Goal: Information Seeking & Learning: Check status

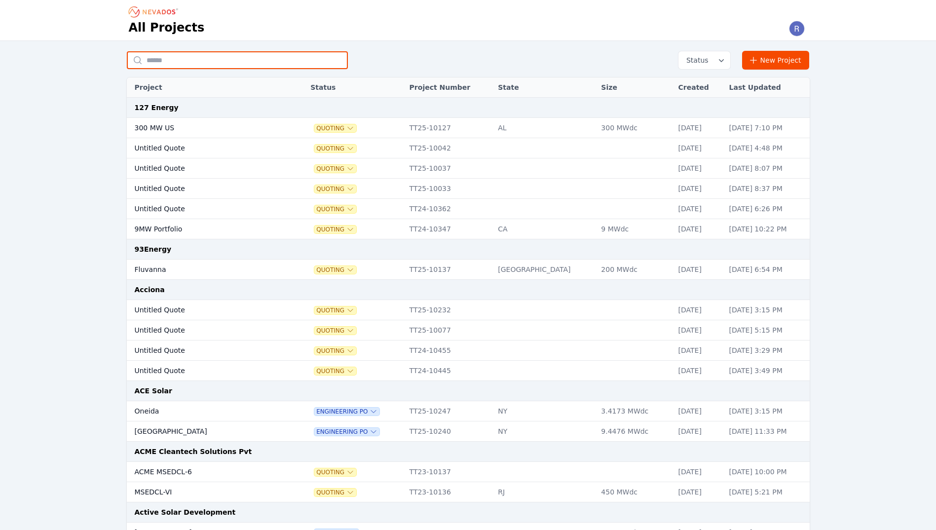
click at [263, 53] on input "text" at bounding box center [237, 60] width 221 height 18
type input "*******"
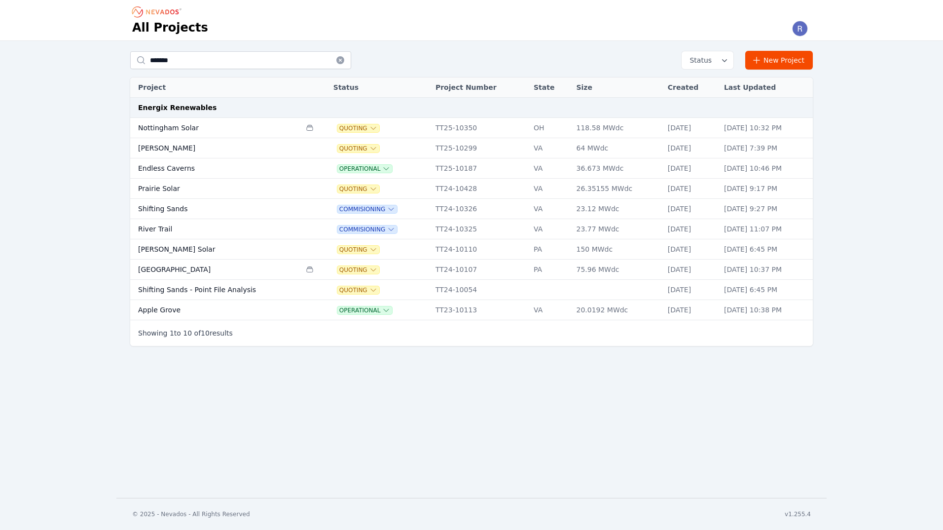
click at [205, 129] on td "Nottingham Solar" at bounding box center [215, 128] width 171 height 20
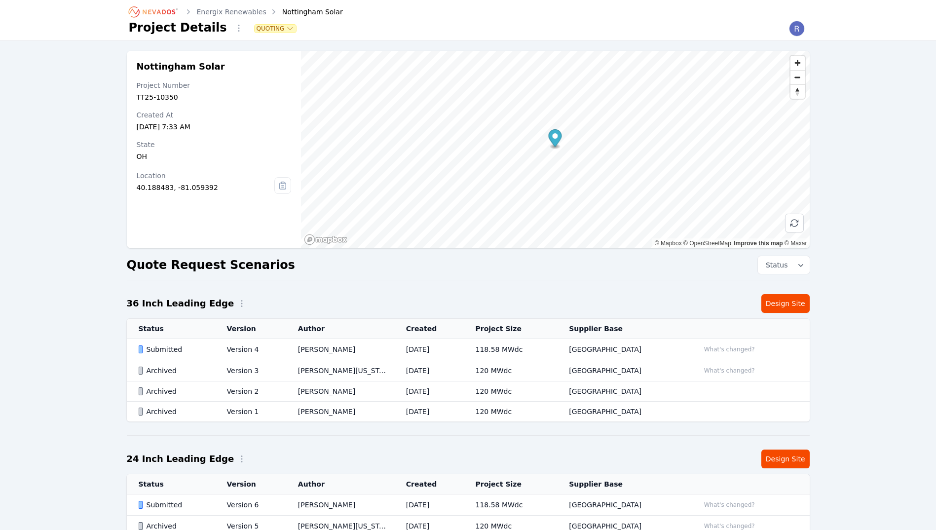
click at [293, 349] on td "[PERSON_NAME]" at bounding box center [340, 349] width 108 height 21
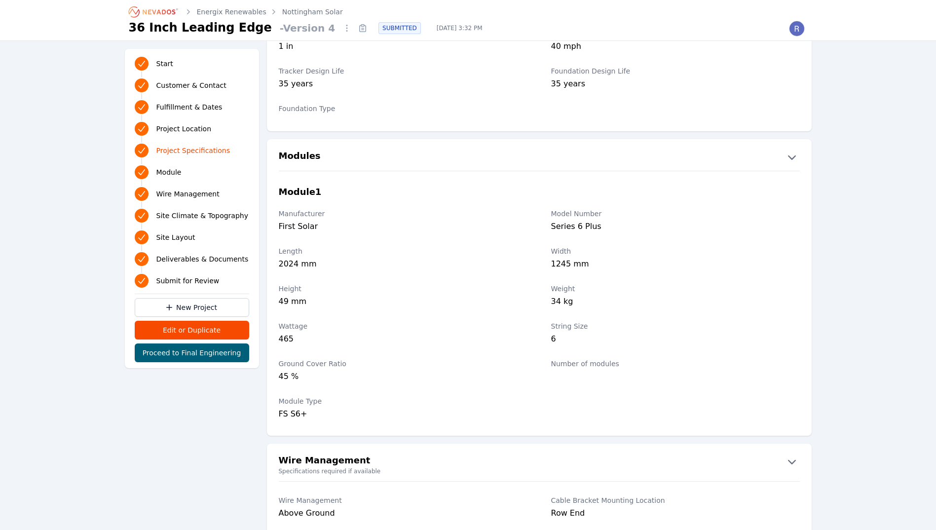
scroll to position [987, 0]
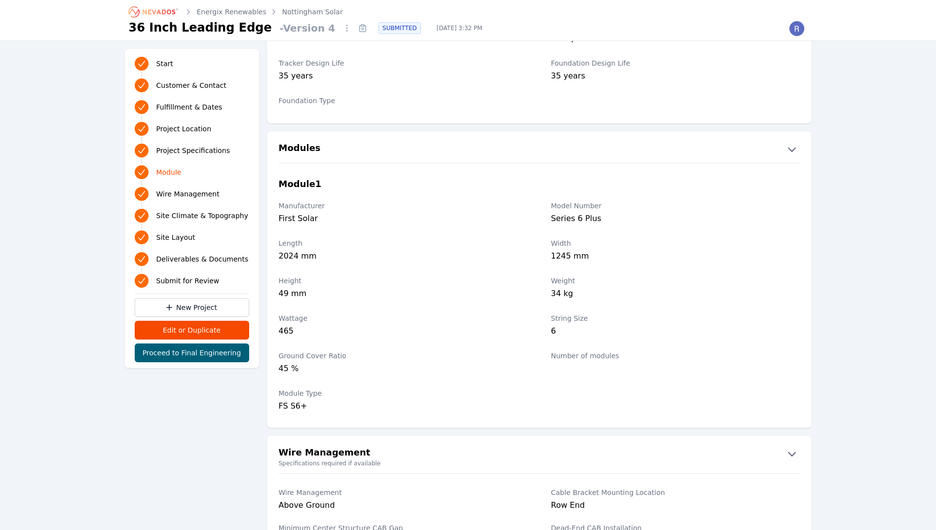
click at [233, 15] on link "Energix Renewables" at bounding box center [232, 12] width 70 height 10
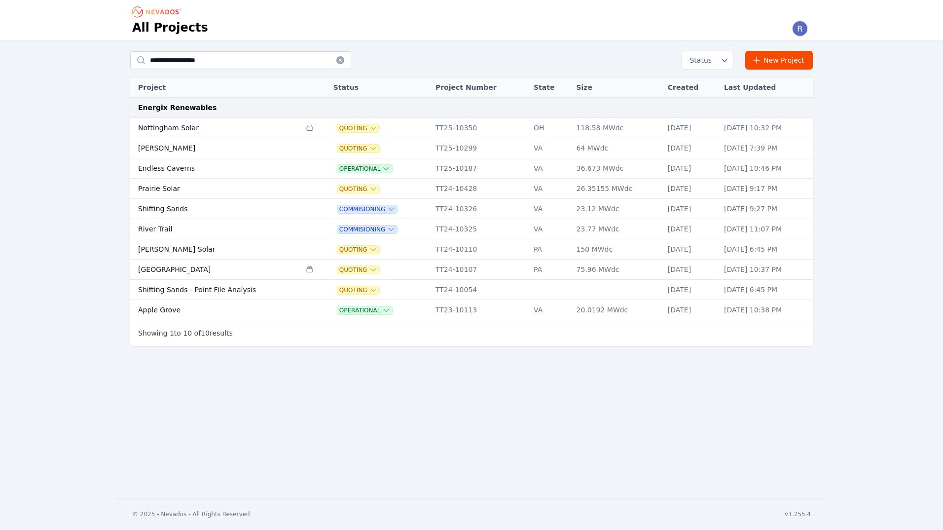
click at [225, 155] on td "[PERSON_NAME]" at bounding box center [215, 148] width 171 height 20
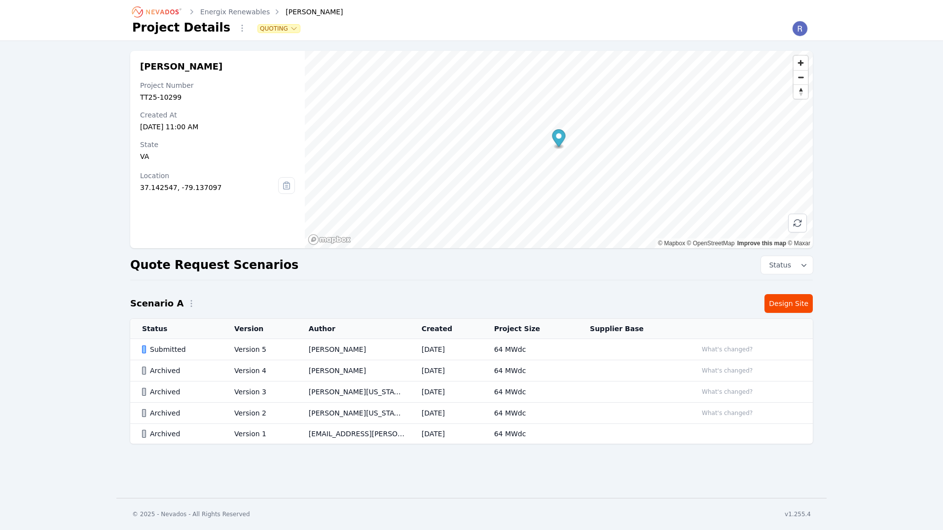
click at [242, 348] on td "Version 5" at bounding box center [259, 349] width 74 height 21
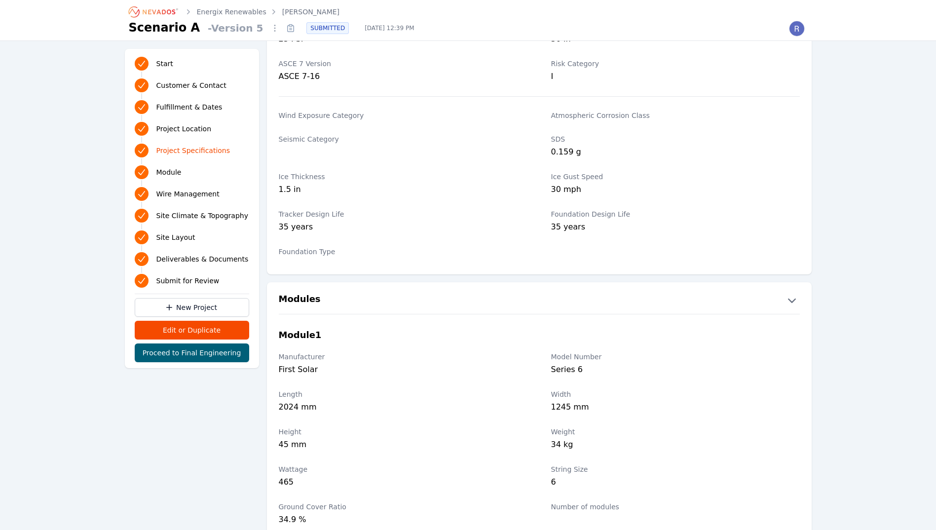
scroll to position [839, 0]
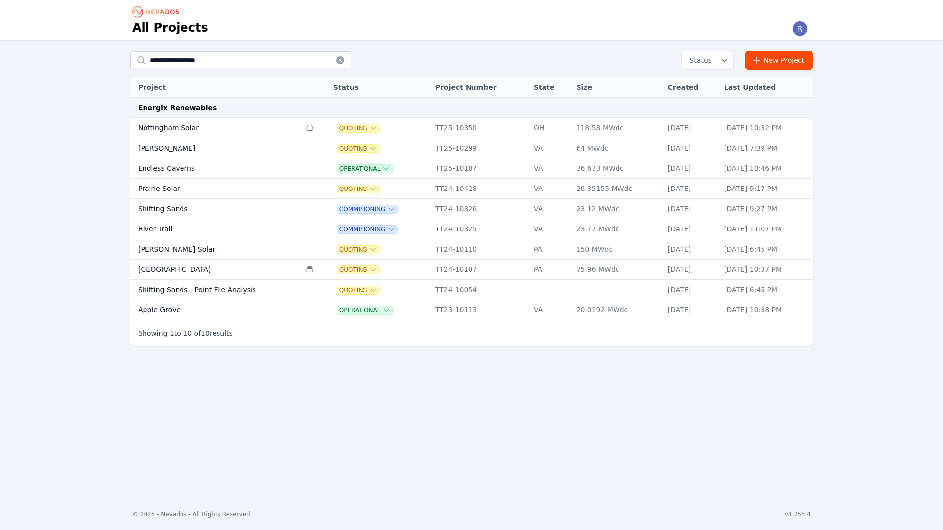
click at [242, 129] on td "Nottingham Solar" at bounding box center [215, 128] width 171 height 20
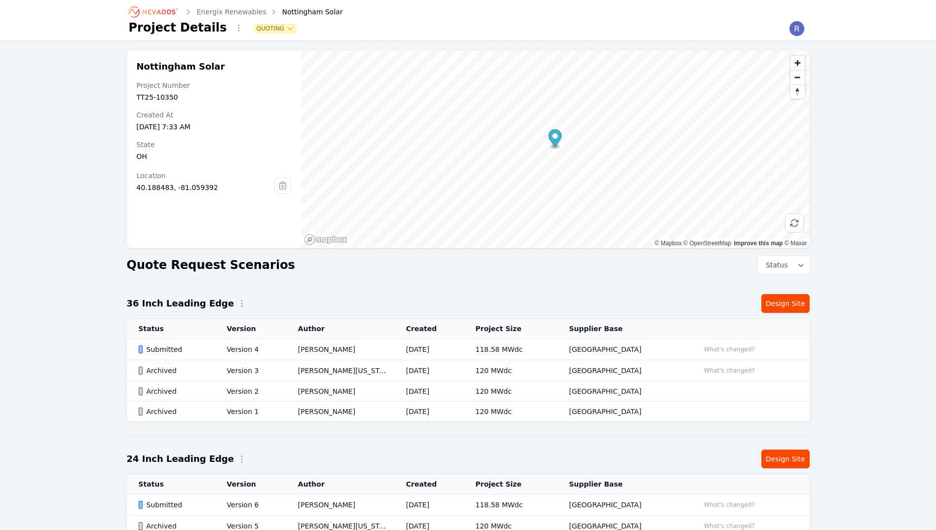
click at [225, 350] on td "Version 4" at bounding box center [250, 349] width 71 height 21
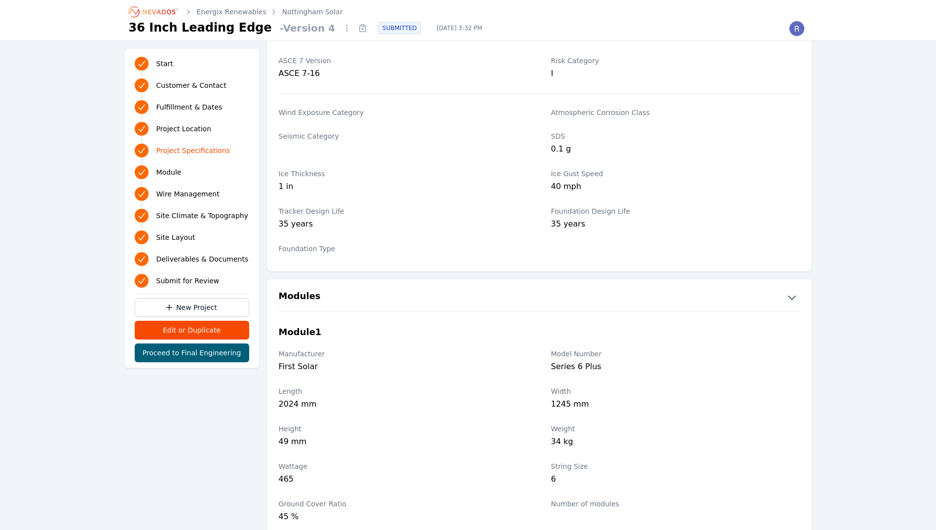
scroll to position [888, 0]
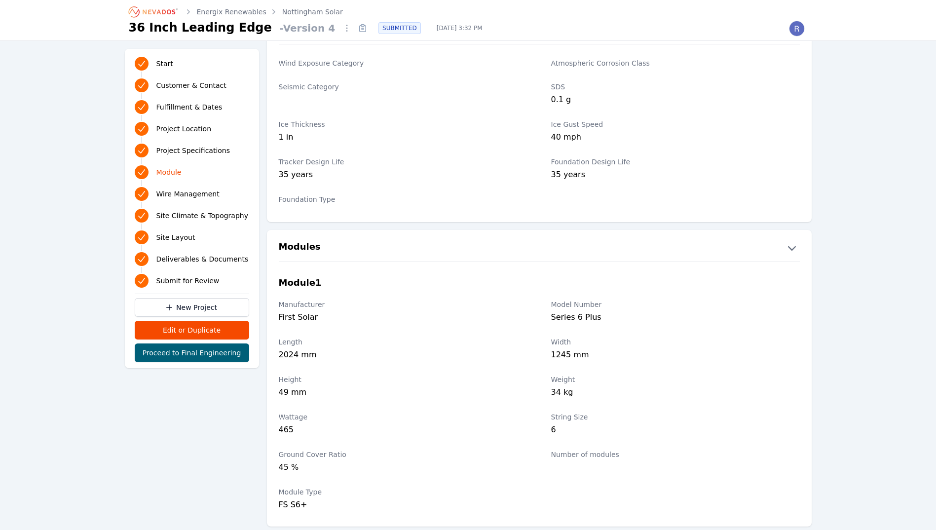
click at [252, 13] on link "Energix Renewables" at bounding box center [232, 12] width 70 height 10
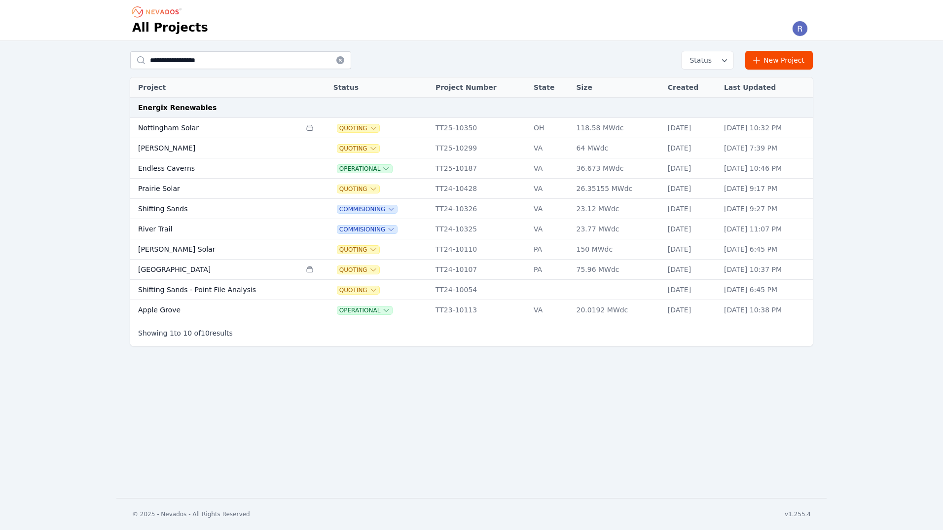
click at [219, 153] on td "[PERSON_NAME]" at bounding box center [215, 148] width 171 height 20
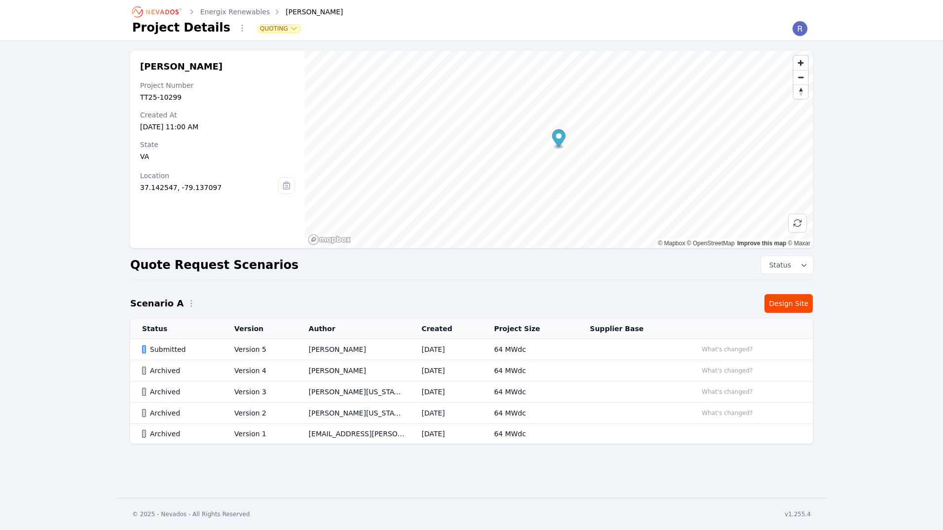
click at [189, 344] on div "Submitted" at bounding box center [179, 349] width 75 height 10
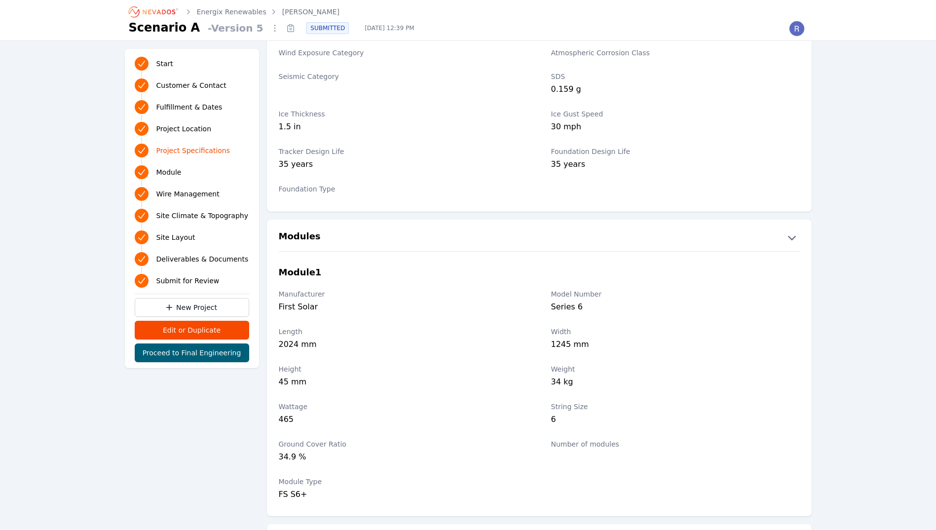
scroll to position [888, 0]
click at [139, 459] on div "Customer & Contact Project Name [PERSON_NAME] Solar Organization Name Energix R…" at bounding box center [468, 405] width 695 height 2497
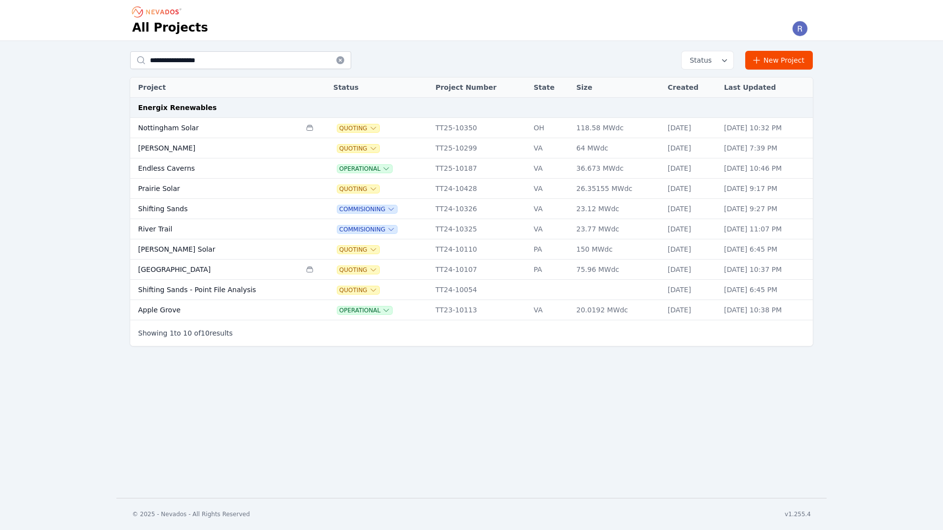
click at [238, 170] on td "Endless Caverns" at bounding box center [215, 168] width 171 height 20
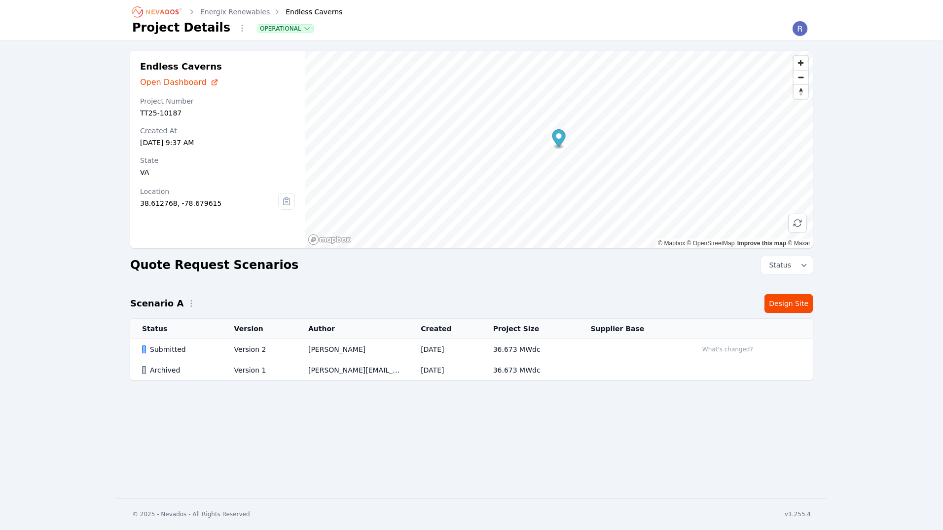
click at [186, 355] on td "Submitted" at bounding box center [176, 349] width 92 height 21
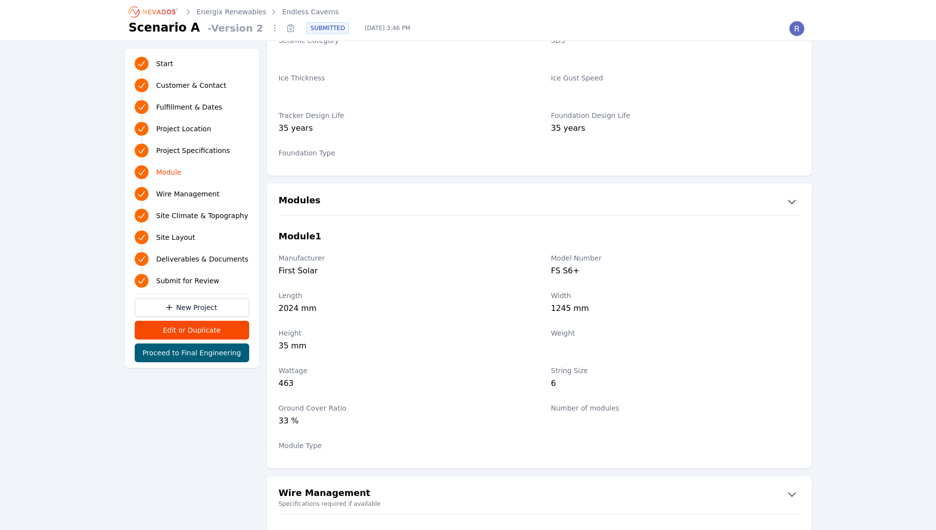
scroll to position [937, 0]
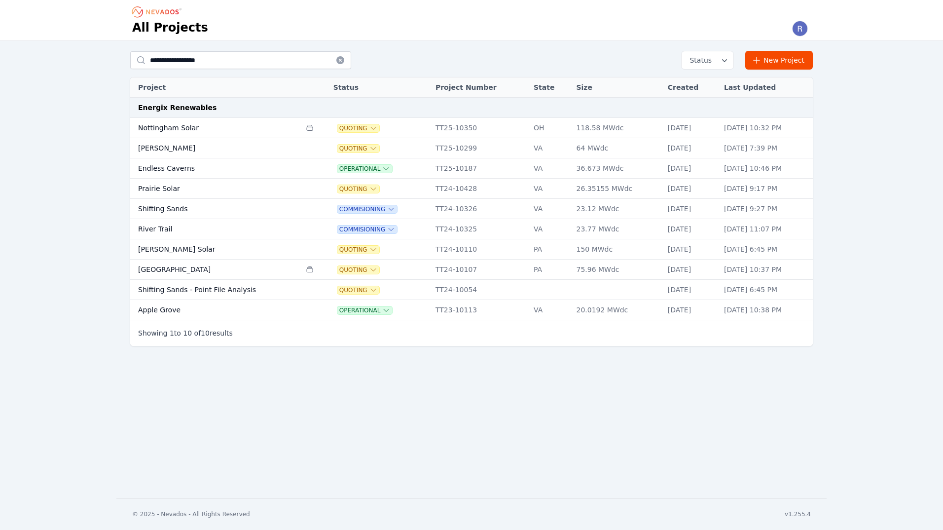
click at [255, 207] on td "Shifting Sands" at bounding box center [215, 209] width 171 height 20
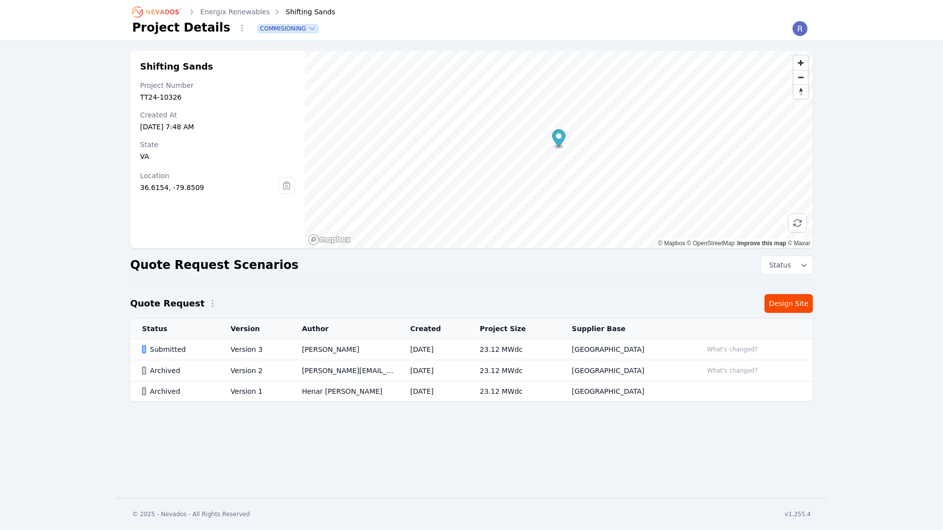
click at [214, 347] on div "Submitted" at bounding box center [178, 349] width 72 height 10
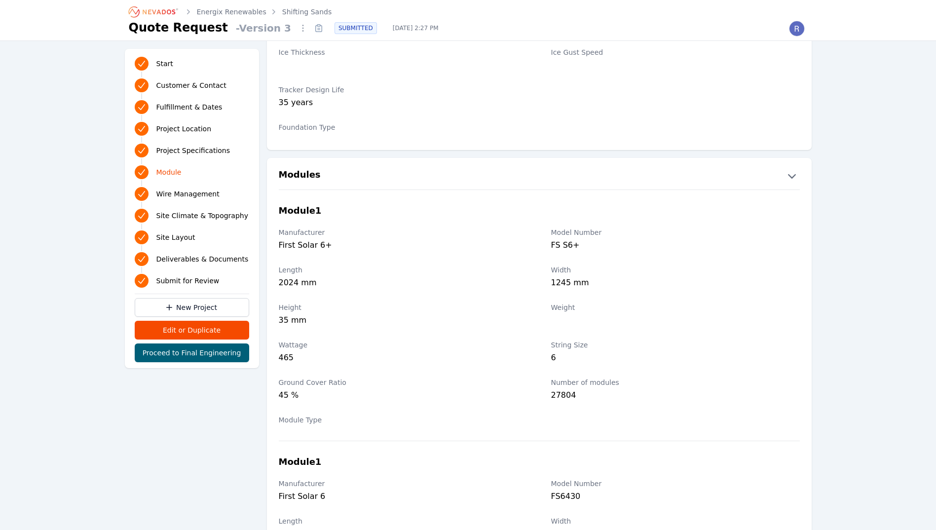
scroll to position [937, 0]
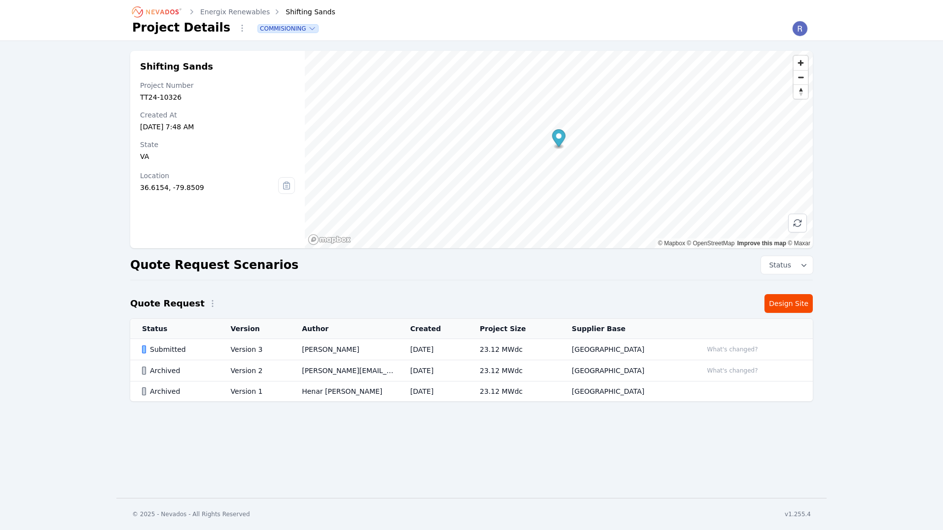
click at [210, 10] on link "Energix Renewables" at bounding box center [235, 12] width 70 height 10
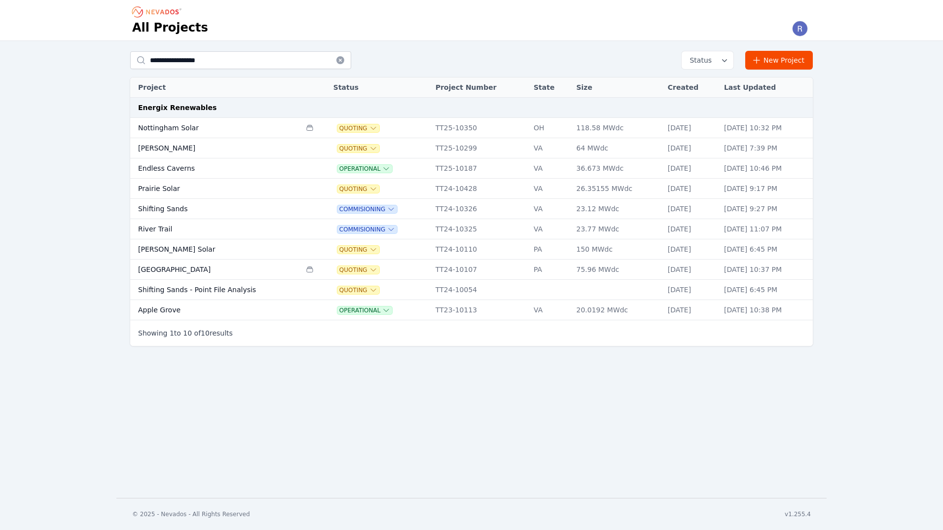
click at [230, 269] on td "[GEOGRAPHIC_DATA]" at bounding box center [215, 269] width 171 height 20
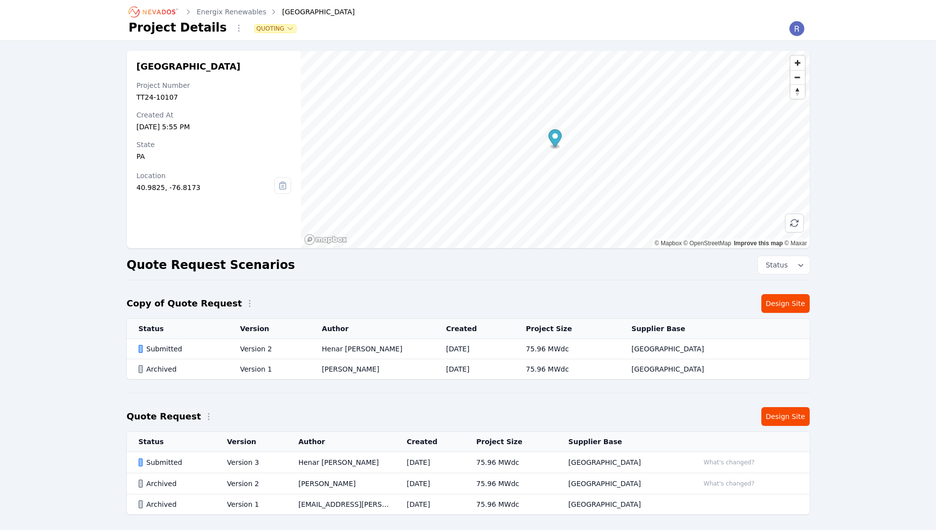
click at [223, 352] on div "Submitted" at bounding box center [181, 349] width 85 height 10
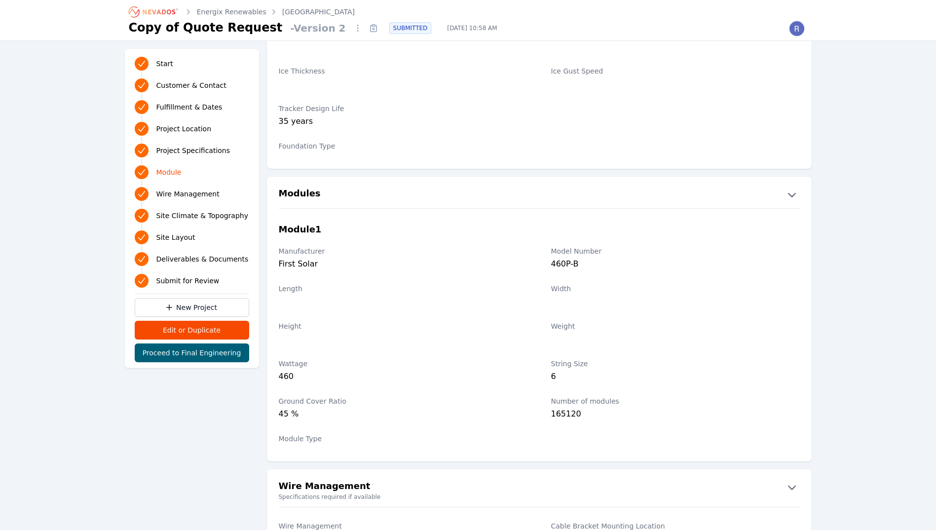
scroll to position [888, 0]
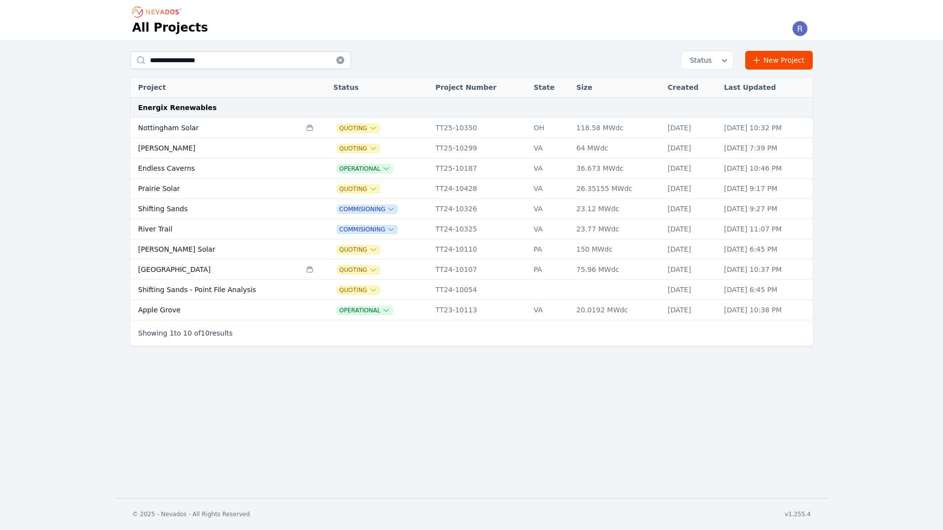
click at [204, 308] on td "Apple Grove" at bounding box center [215, 310] width 171 height 20
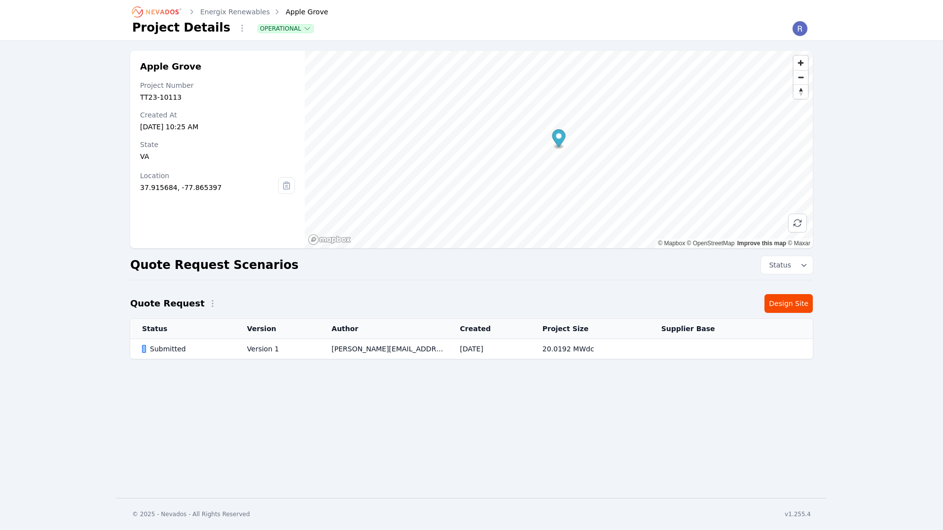
click at [218, 351] on div "Submitted" at bounding box center [186, 349] width 88 height 10
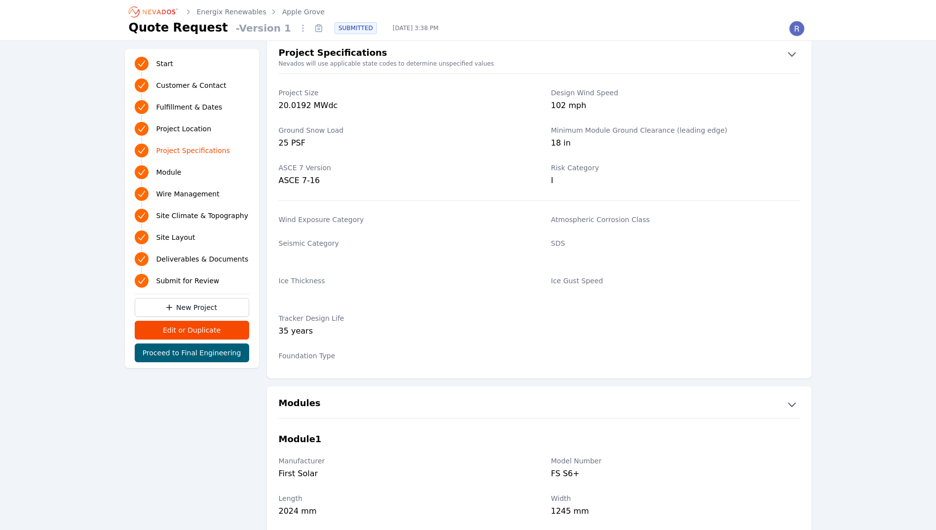
scroll to position [839, 0]
